Goal: Entertainment & Leisure: Consume media (video, audio)

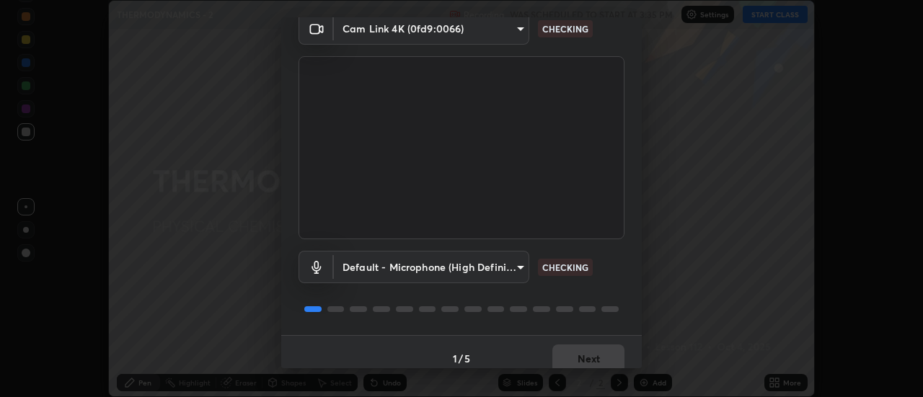
scroll to position [76, 0]
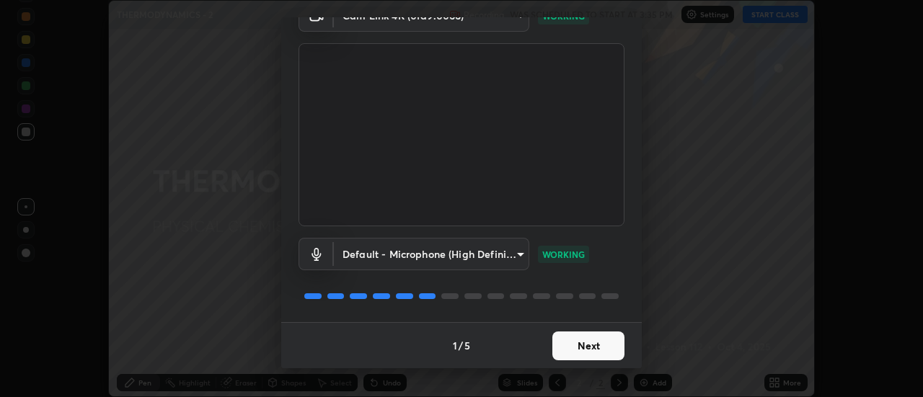
click at [579, 346] on button "Next" at bounding box center [589, 346] width 72 height 29
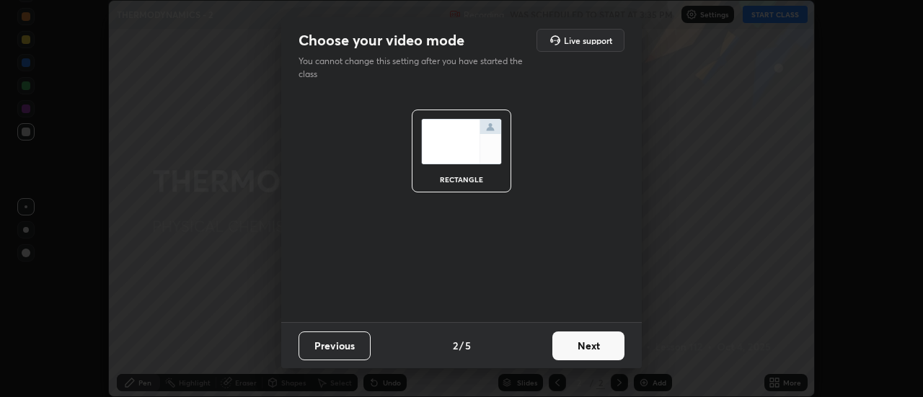
click at [581, 346] on button "Next" at bounding box center [589, 346] width 72 height 29
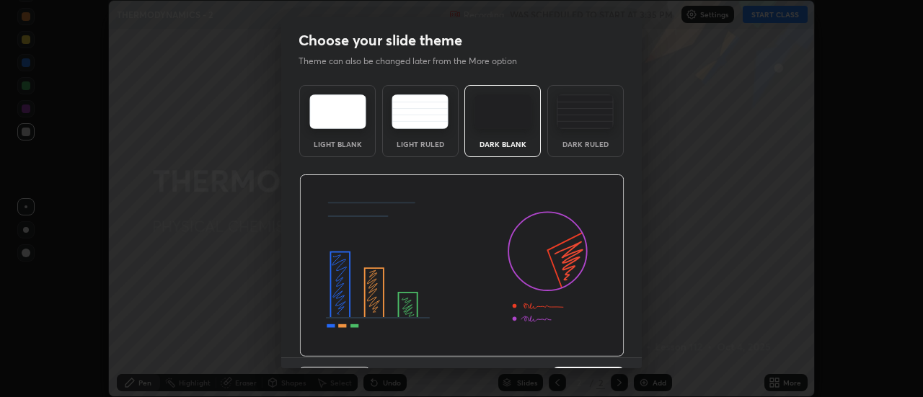
scroll to position [35, 0]
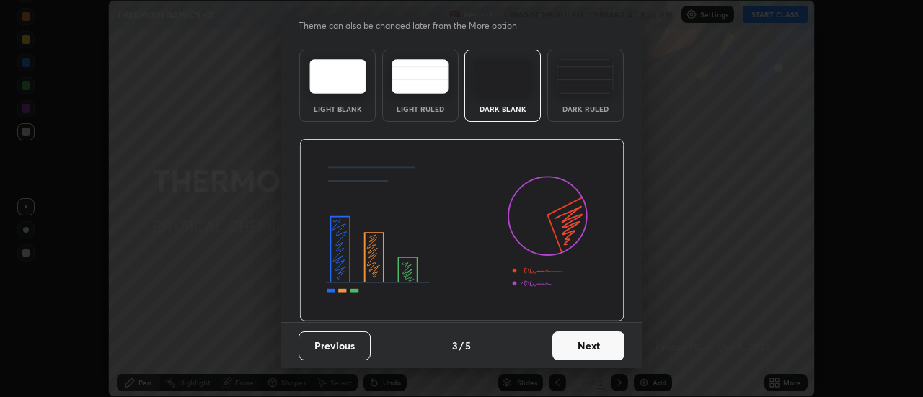
click at [576, 344] on button "Next" at bounding box center [589, 346] width 72 height 29
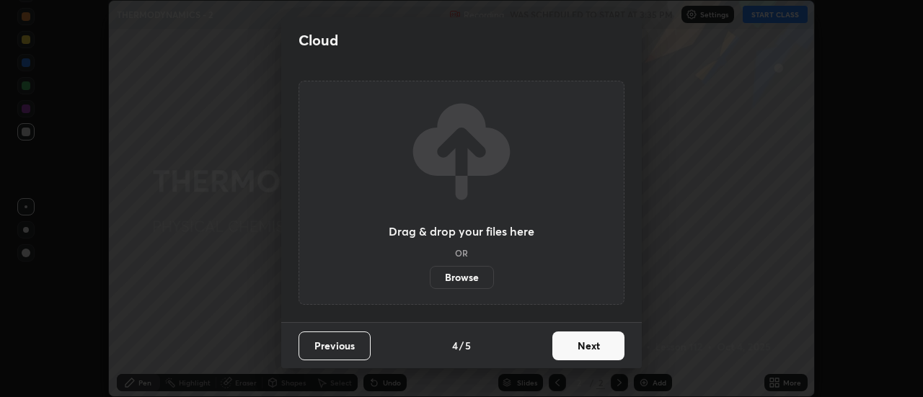
click at [578, 344] on button "Next" at bounding box center [589, 346] width 72 height 29
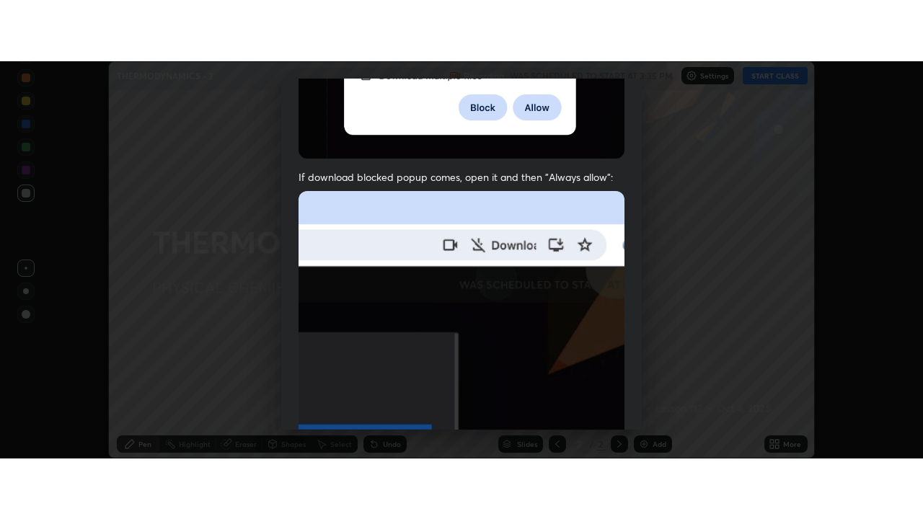
scroll to position [370, 0]
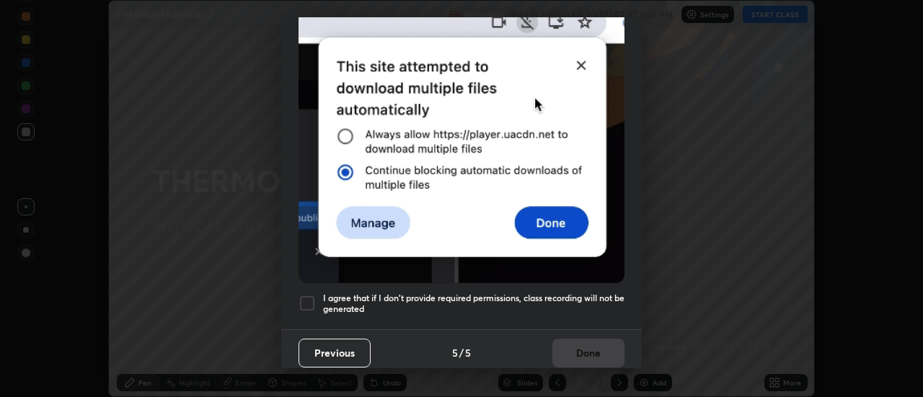
click at [573, 295] on h5 "I agree that if I don't provide required permissions, class recording will not …" at bounding box center [474, 304] width 302 height 22
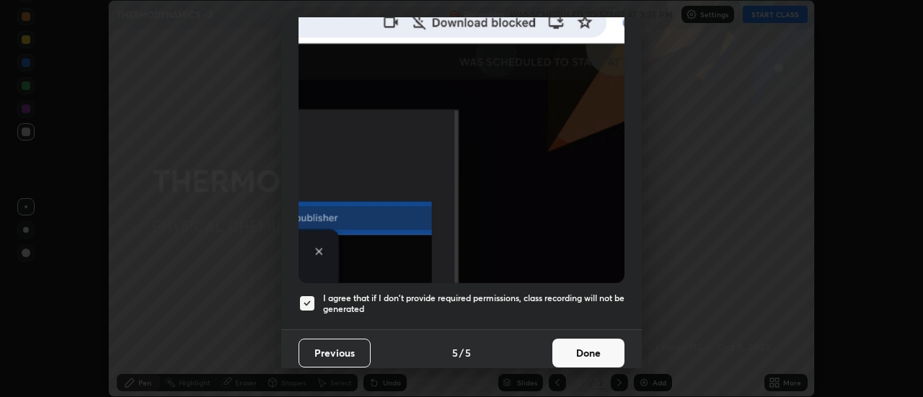
click at [573, 343] on button "Done" at bounding box center [589, 353] width 72 height 29
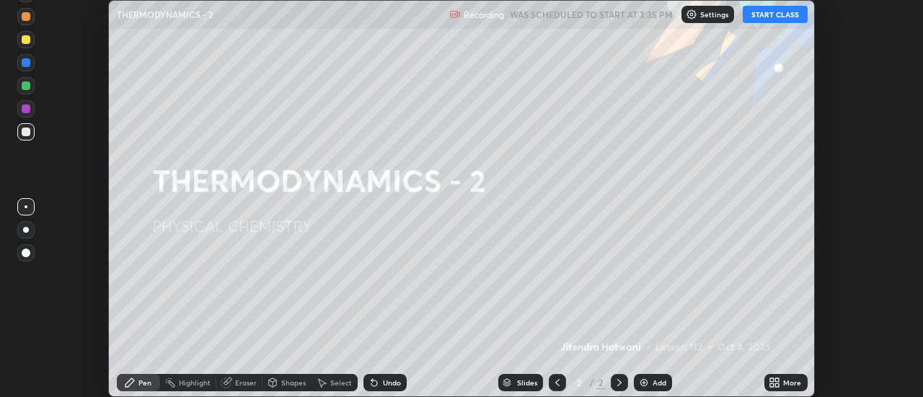
click at [769, 14] on button "START CLASS" at bounding box center [775, 14] width 65 height 17
click at [783, 384] on div "More" at bounding box center [786, 382] width 43 height 17
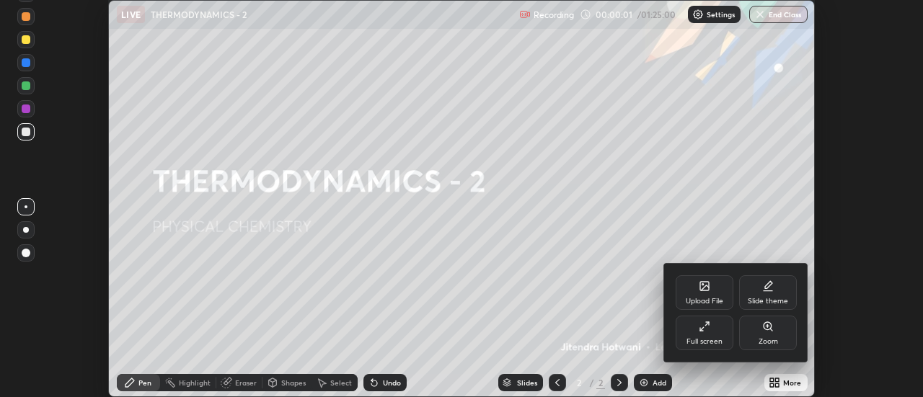
click at [713, 333] on div "Full screen" at bounding box center [705, 333] width 58 height 35
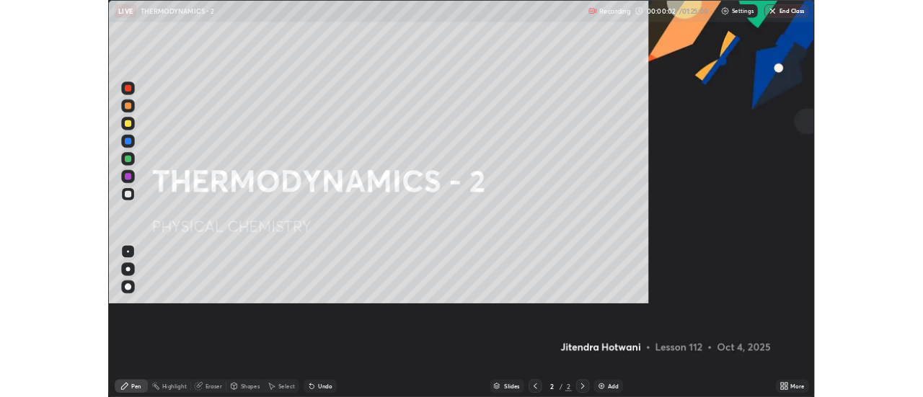
scroll to position [519, 923]
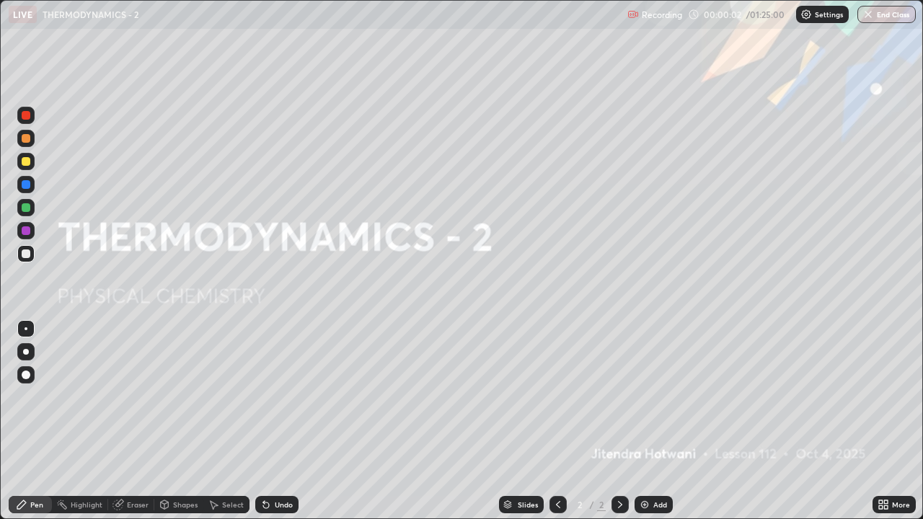
click at [650, 397] on div "Add" at bounding box center [654, 504] width 38 height 17
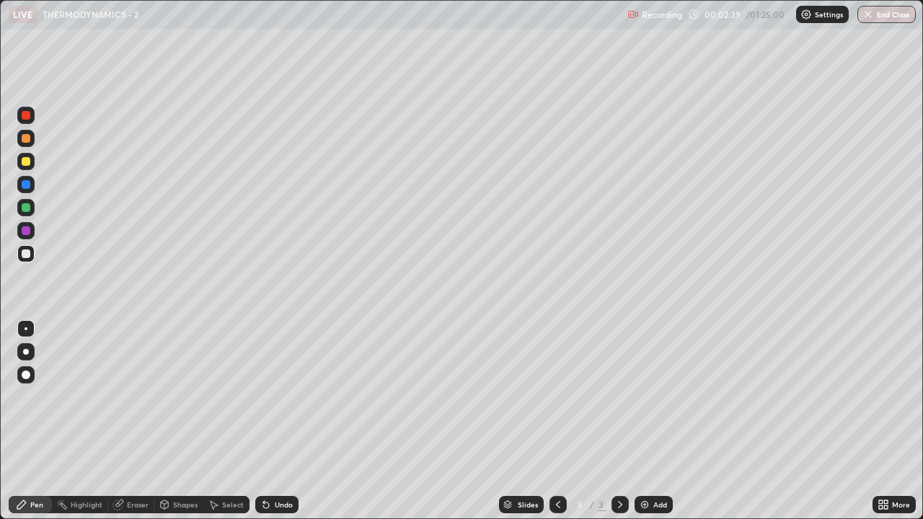
click at [25, 257] on div at bounding box center [26, 254] width 9 height 9
click at [22, 257] on div at bounding box center [26, 254] width 9 height 9
click at [25, 257] on div at bounding box center [26, 254] width 9 height 9
click at [646, 397] on img at bounding box center [645, 505] width 12 height 12
click at [29, 159] on div at bounding box center [26, 161] width 9 height 9
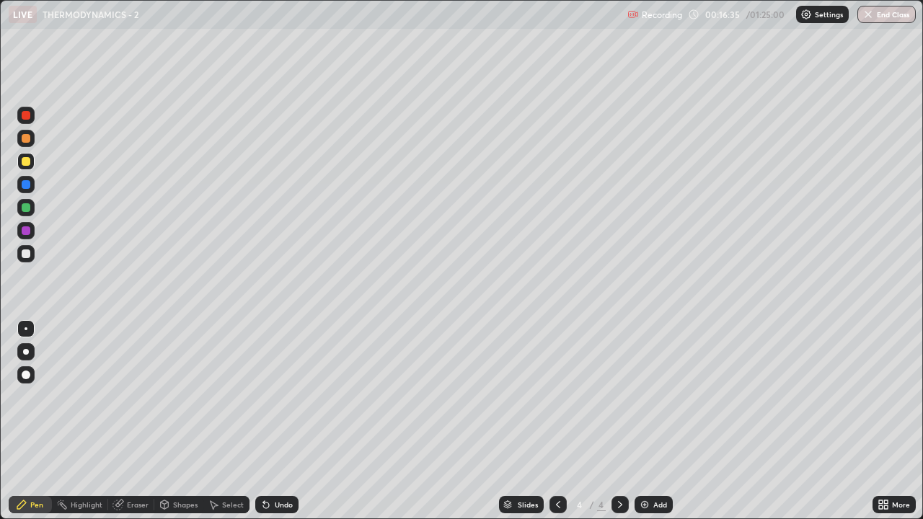
click at [275, 397] on div "Undo" at bounding box center [284, 504] width 18 height 7
click at [647, 397] on img at bounding box center [645, 505] width 12 height 12
click at [26, 255] on div at bounding box center [26, 254] width 9 height 9
click at [277, 397] on div "Undo" at bounding box center [276, 504] width 43 height 17
click at [557, 397] on icon at bounding box center [559, 505] width 12 height 12
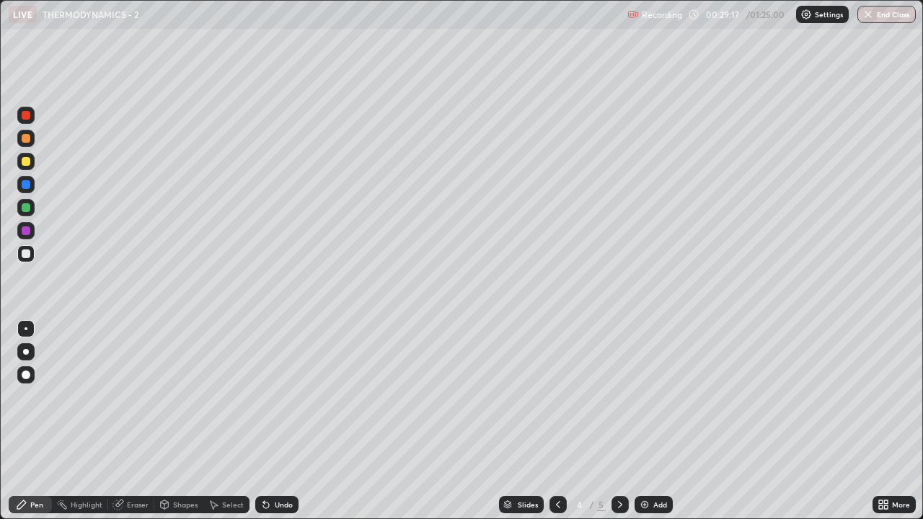
click at [556, 397] on icon at bounding box center [558, 504] width 4 height 7
click at [617, 397] on icon at bounding box center [621, 505] width 12 height 12
click at [619, 397] on icon at bounding box center [621, 505] width 12 height 12
click at [654, 397] on div "Add" at bounding box center [661, 504] width 14 height 7
click at [275, 397] on div "Undo" at bounding box center [284, 504] width 18 height 7
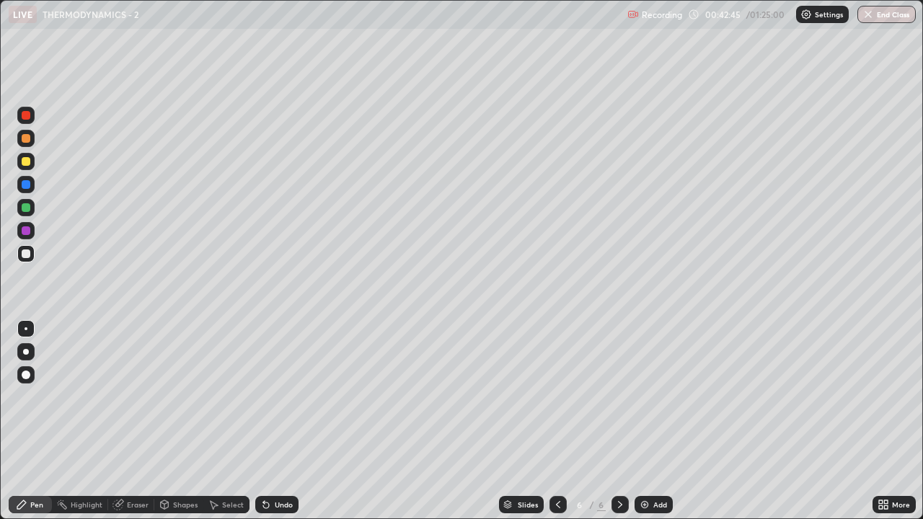
click at [271, 397] on div "Undo" at bounding box center [276, 504] width 43 height 17
click at [273, 397] on div "Undo" at bounding box center [276, 504] width 43 height 17
click at [274, 397] on div "Undo" at bounding box center [276, 504] width 43 height 17
click at [273, 397] on div "Undo" at bounding box center [276, 504] width 43 height 17
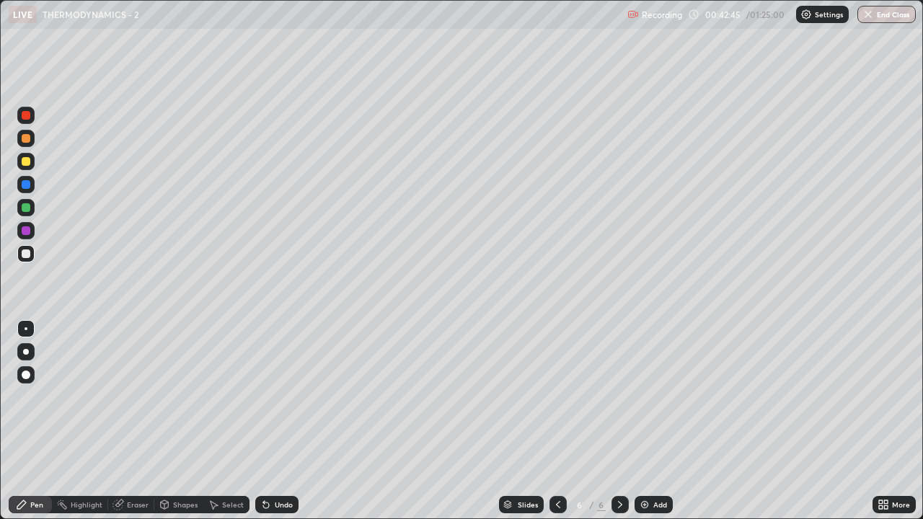
click at [275, 397] on div "Undo" at bounding box center [276, 504] width 43 height 17
click at [278, 397] on div "Undo" at bounding box center [276, 504] width 43 height 17
click at [277, 397] on div "Undo" at bounding box center [284, 504] width 18 height 7
click at [280, 397] on div "Undo" at bounding box center [284, 504] width 18 height 7
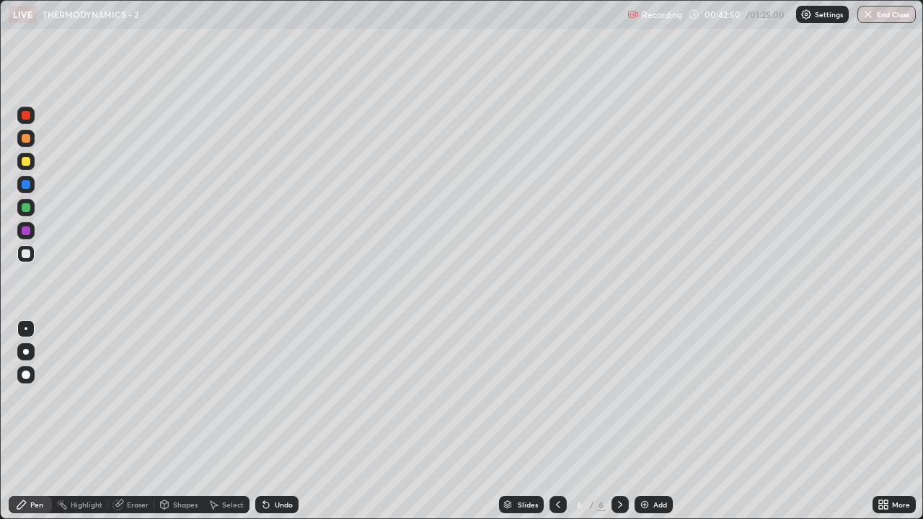
click at [271, 397] on div "Undo" at bounding box center [276, 504] width 43 height 17
click at [550, 397] on div at bounding box center [558, 504] width 17 height 17
click at [617, 397] on icon at bounding box center [621, 505] width 12 height 12
click at [27, 227] on div at bounding box center [26, 231] width 9 height 9
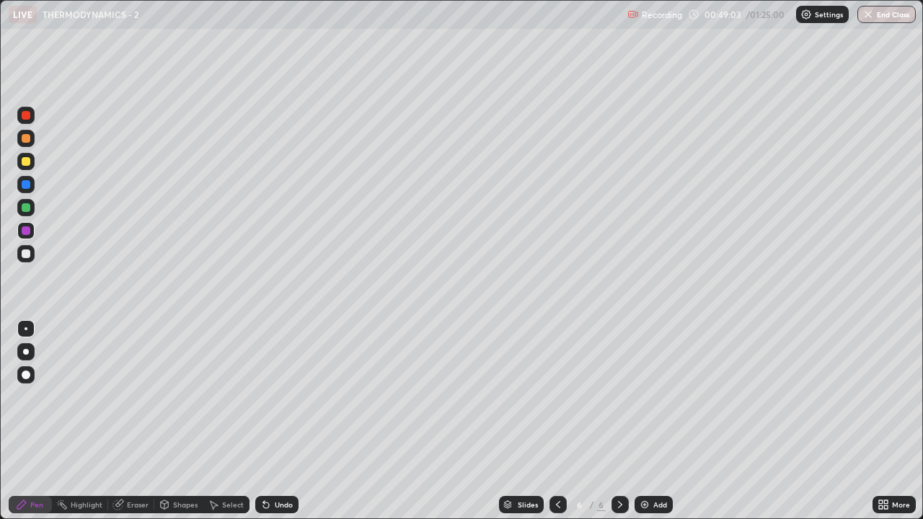
click at [648, 397] on img at bounding box center [645, 505] width 12 height 12
click at [649, 397] on div "Add" at bounding box center [654, 504] width 38 height 17
click at [27, 253] on div at bounding box center [26, 254] width 9 height 9
click at [654, 397] on div "Add" at bounding box center [661, 504] width 14 height 7
click at [27, 207] on div at bounding box center [26, 207] width 9 height 9
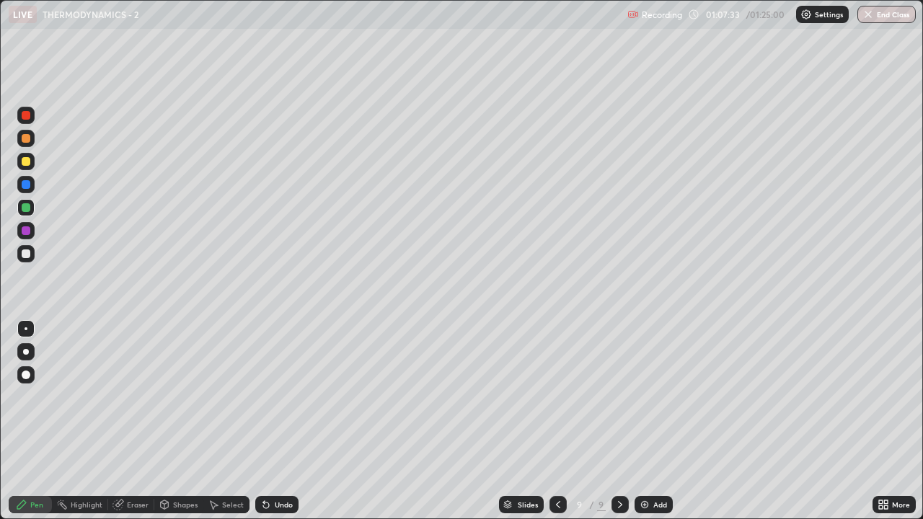
click at [24, 186] on div at bounding box center [26, 184] width 9 height 9
click at [646, 397] on img at bounding box center [645, 505] width 12 height 12
click at [648, 397] on img at bounding box center [645, 505] width 12 height 12
click at [27, 162] on div at bounding box center [26, 161] width 9 height 9
click at [647, 397] on img at bounding box center [645, 505] width 12 height 12
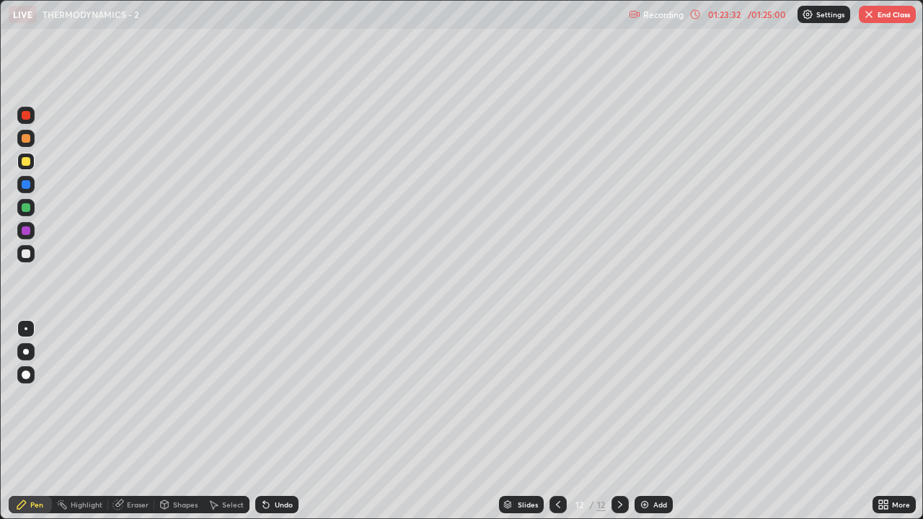
click at [874, 12] on img "button" at bounding box center [869, 15] width 12 height 12
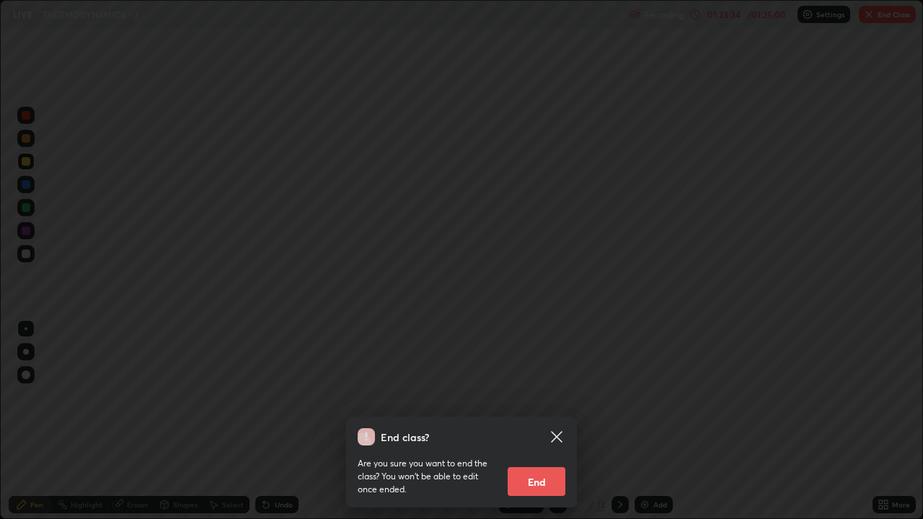
click at [533, 397] on button "End" at bounding box center [537, 481] width 58 height 29
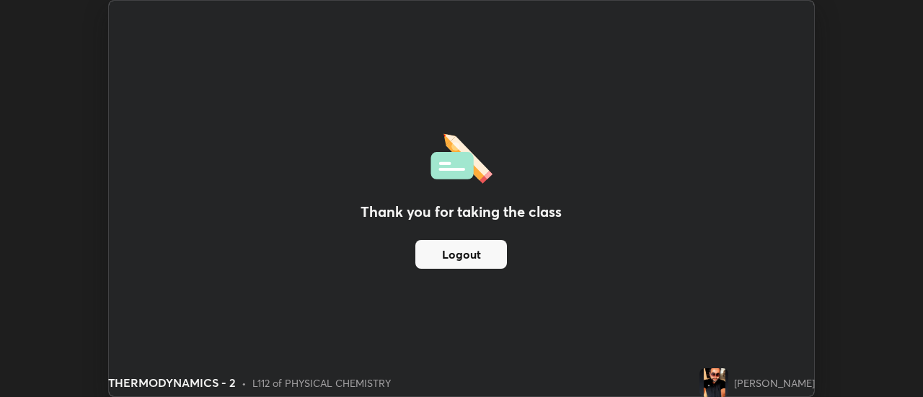
scroll to position [71737, 71212]
